Goal: Task Accomplishment & Management: Complete application form

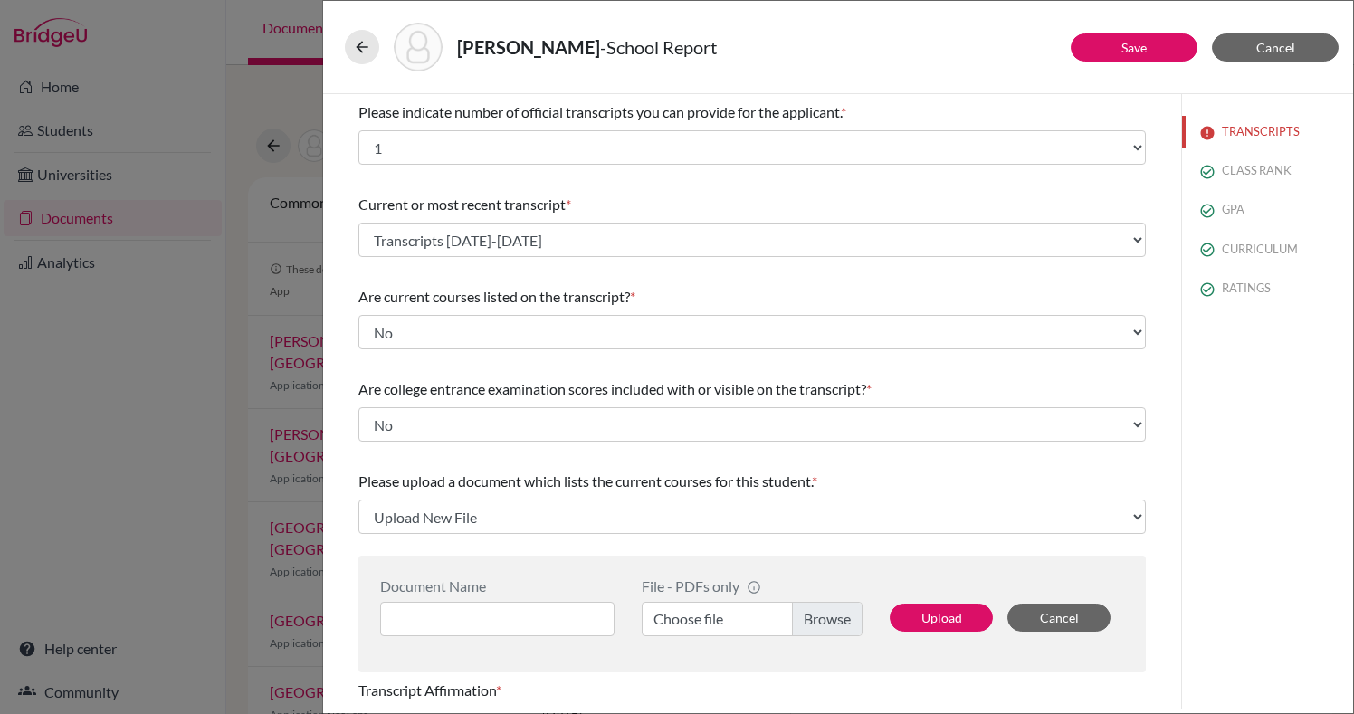
select select "1"
select select "670453"
select select "1"
select select "Upload New File"
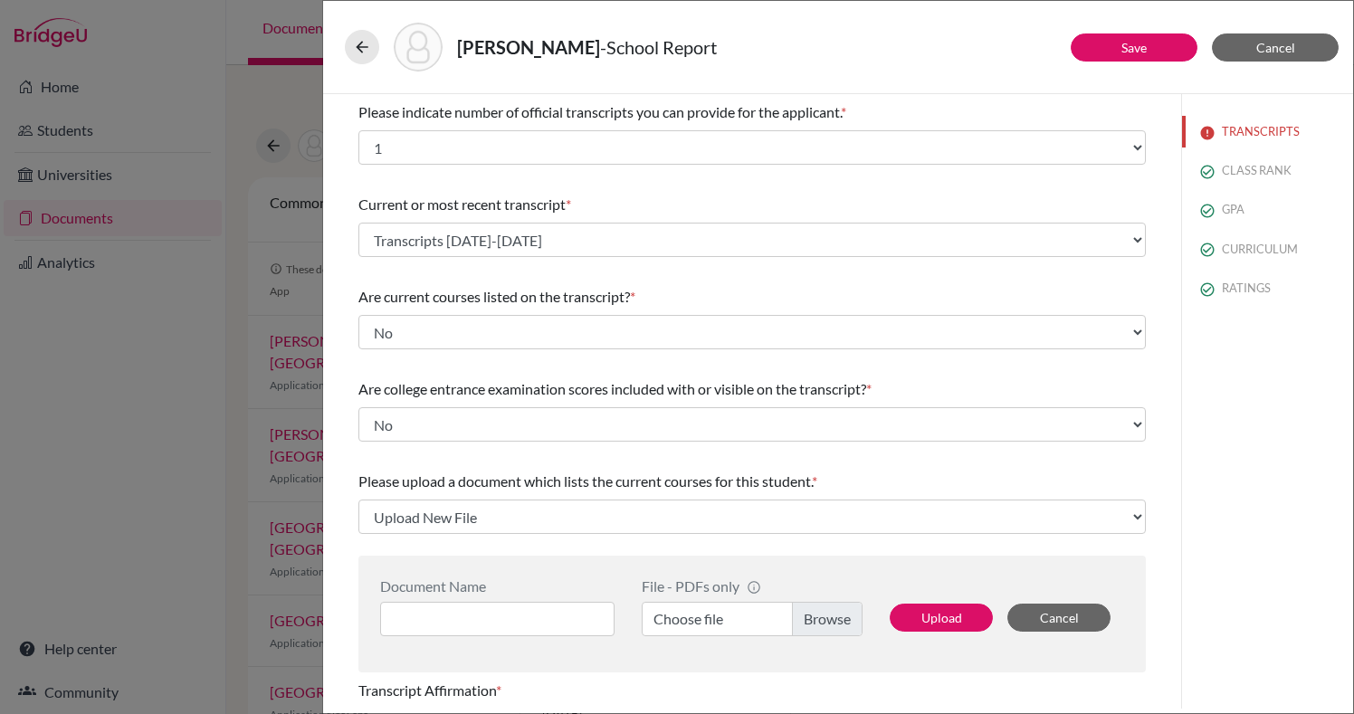
select select "0"
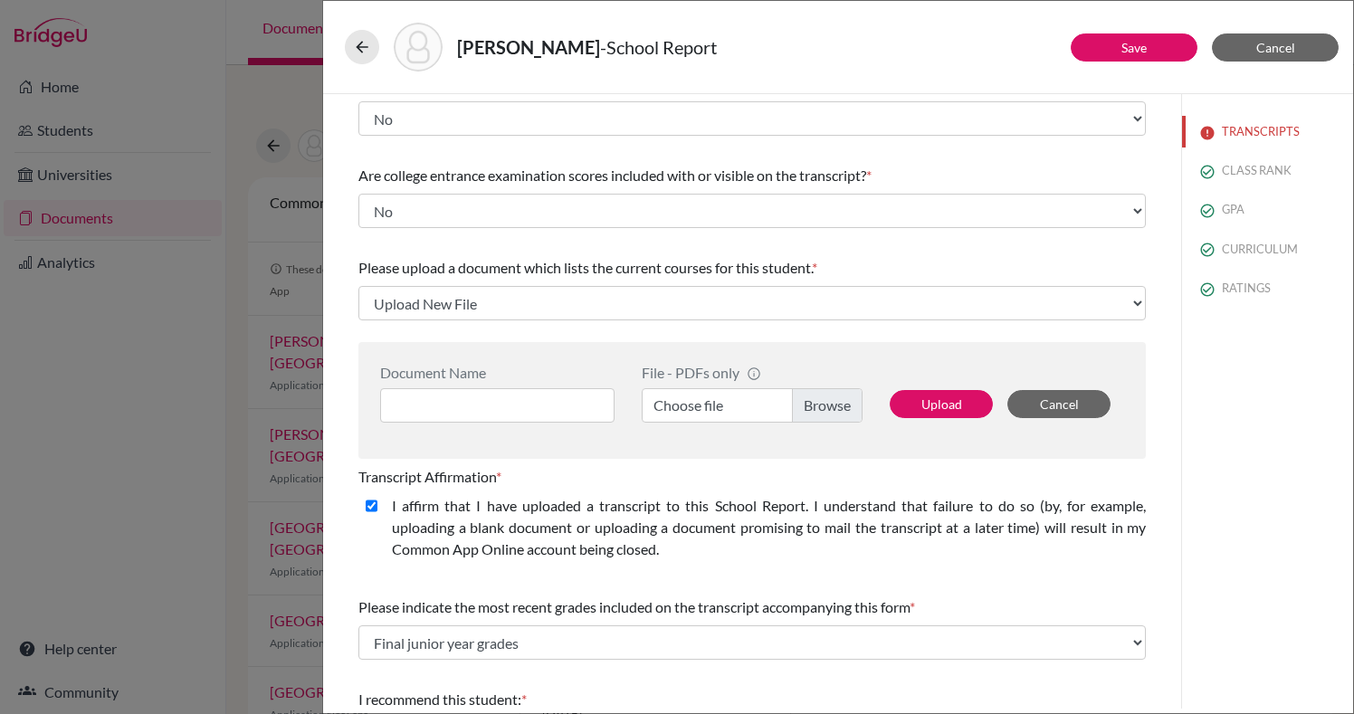
click at [899, 27] on div "[PERSON_NAME] - School Report" at bounding box center [838, 47] width 987 height 49
click at [1145, 42] on link "Save" at bounding box center [1134, 47] width 25 height 15
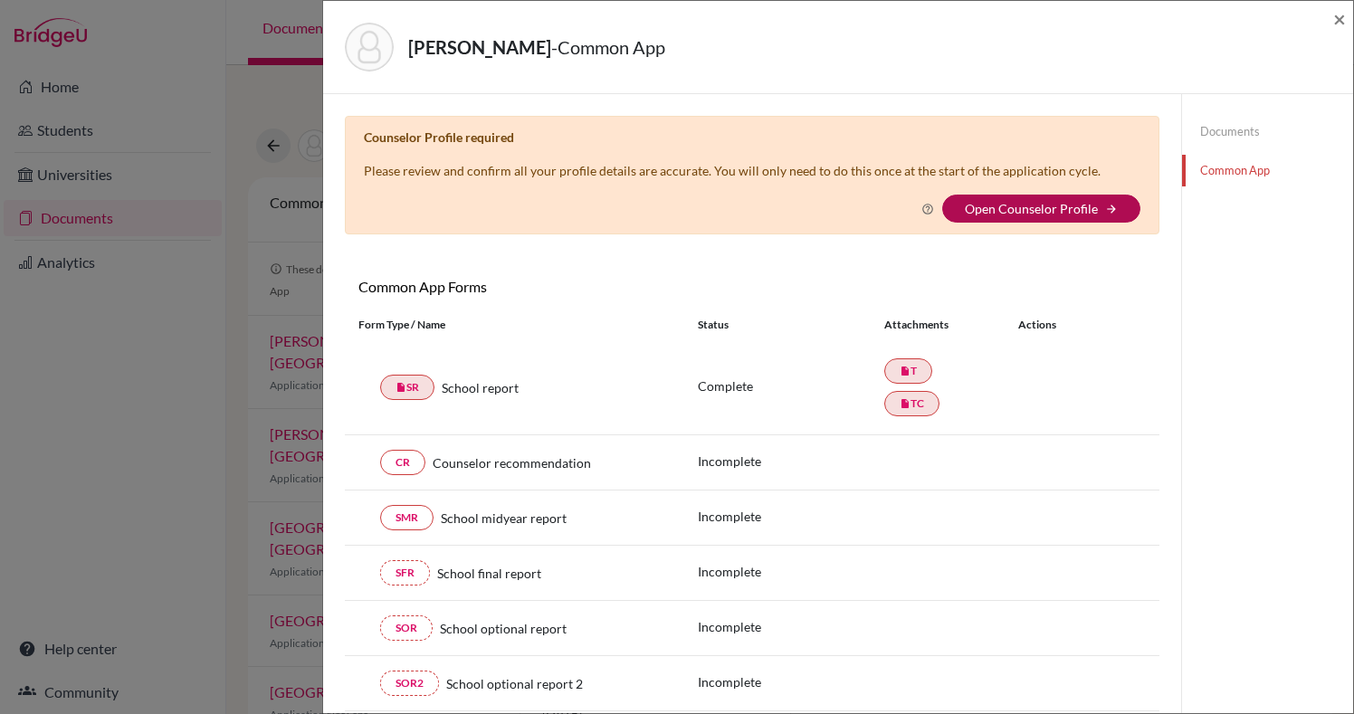
click at [1016, 202] on link "Open Counselor Profile" at bounding box center [1031, 208] width 133 height 15
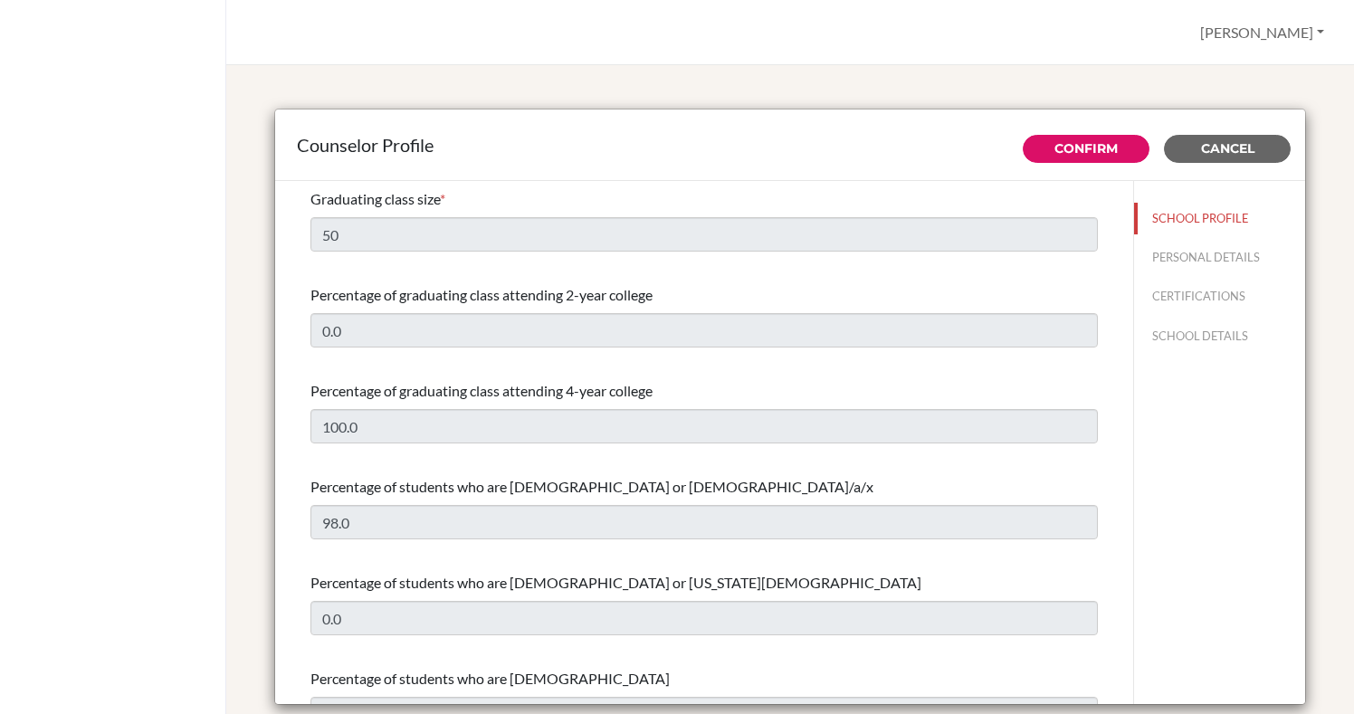
select select "0"
select select "314602"
